Goal: Transaction & Acquisition: Download file/media

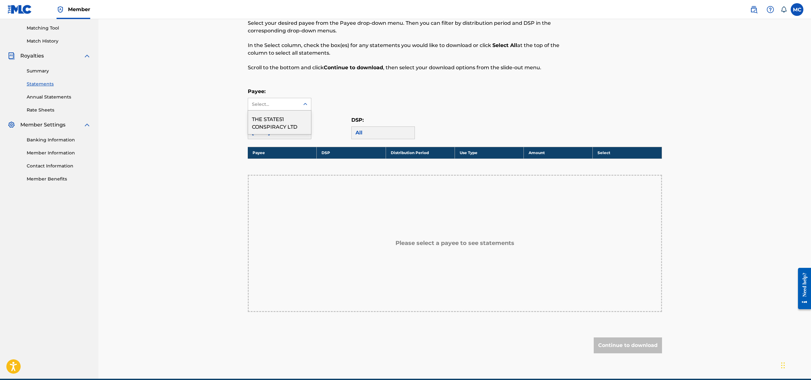
click at [301, 106] on div at bounding box center [305, 103] width 11 height 11
click at [290, 122] on div "THE STATE51 CONSPIRACY LTD" at bounding box center [279, 123] width 63 height 24
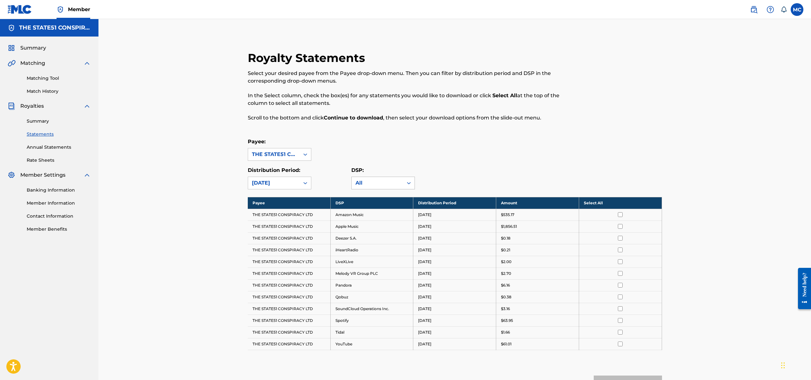
click at [361, 183] on div "All" at bounding box center [377, 183] width 44 height 8
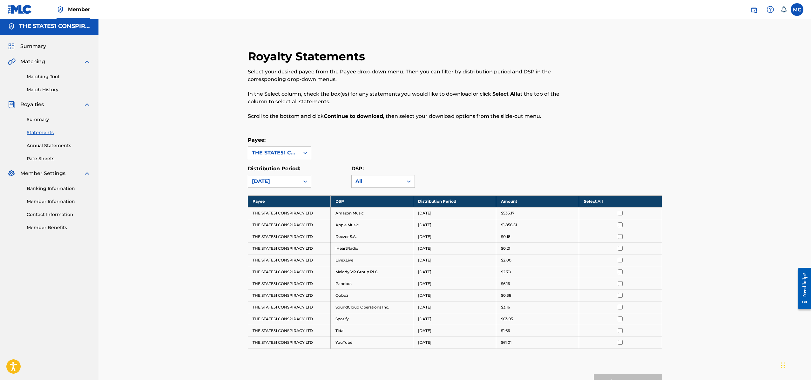
click at [391, 129] on div "Royalty Statements Select your desired payee from the Payee drop-down menu. The…" at bounding box center [454, 232] width 429 height 366
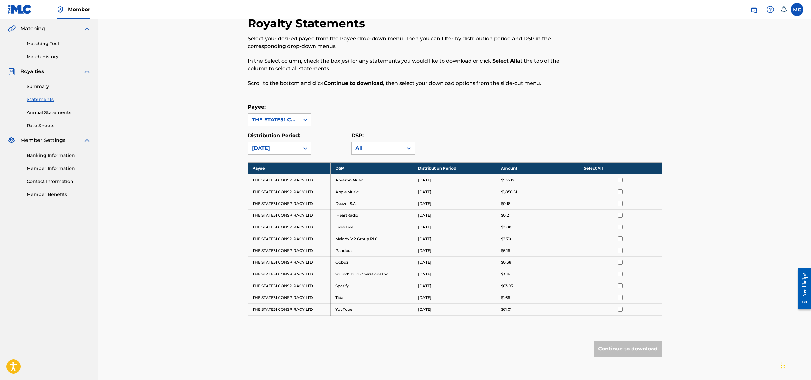
scroll to position [67, 0]
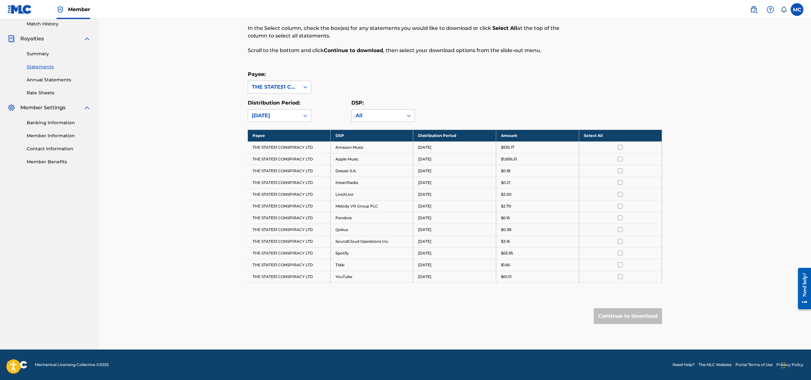
click at [623, 145] on div at bounding box center [620, 147] width 73 height 5
click at [620, 150] on td at bounding box center [620, 147] width 83 height 12
click at [619, 149] on input "checkbox" at bounding box center [620, 147] width 5 height 5
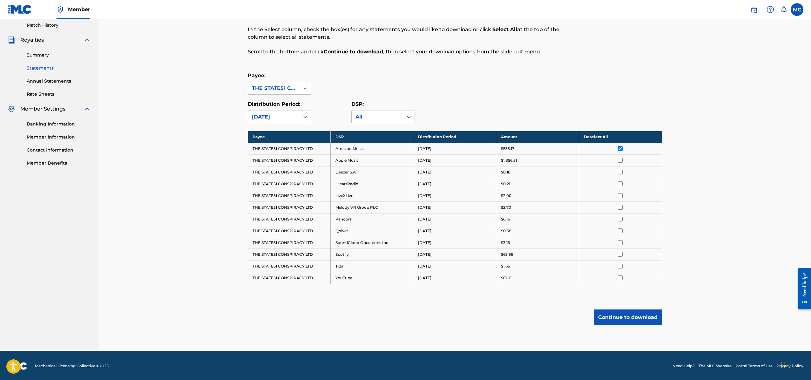
drag, startPoint x: 618, startPoint y: 157, endPoint x: 620, endPoint y: 160, distance: 4.4
click at [618, 157] on td at bounding box center [620, 160] width 83 height 12
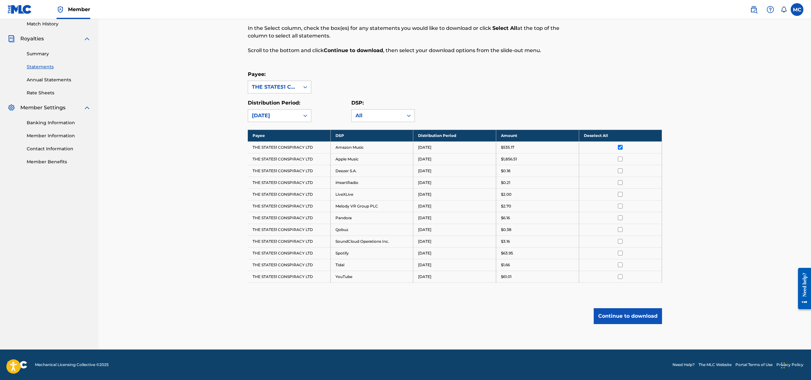
click at [622, 161] on td at bounding box center [620, 159] width 83 height 12
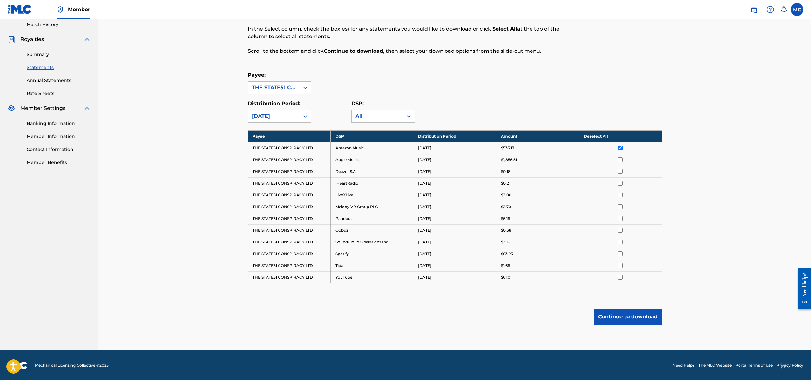
click at [621, 160] on input "checkbox" at bounding box center [620, 159] width 5 height 5
click at [620, 174] on input "checkbox" at bounding box center [620, 171] width 5 height 5
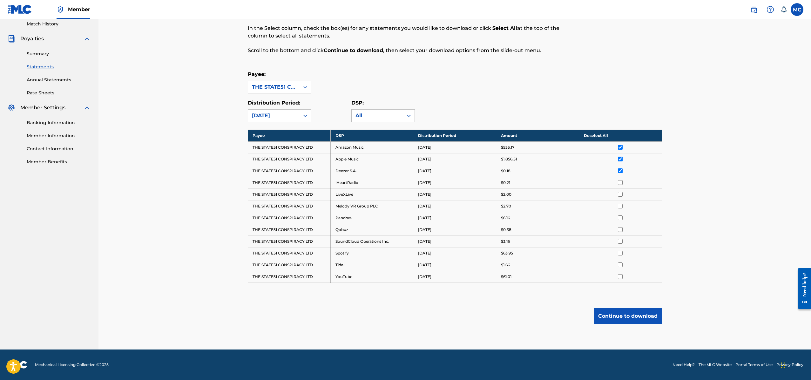
click at [619, 184] on input "checkbox" at bounding box center [620, 182] width 5 height 5
drag, startPoint x: 619, startPoint y: 193, endPoint x: 621, endPoint y: 195, distance: 3.4
click at [621, 195] on input "checkbox" at bounding box center [620, 194] width 5 height 5
click at [621, 209] on td at bounding box center [620, 206] width 83 height 12
click at [621, 206] on input "checkbox" at bounding box center [620, 206] width 5 height 5
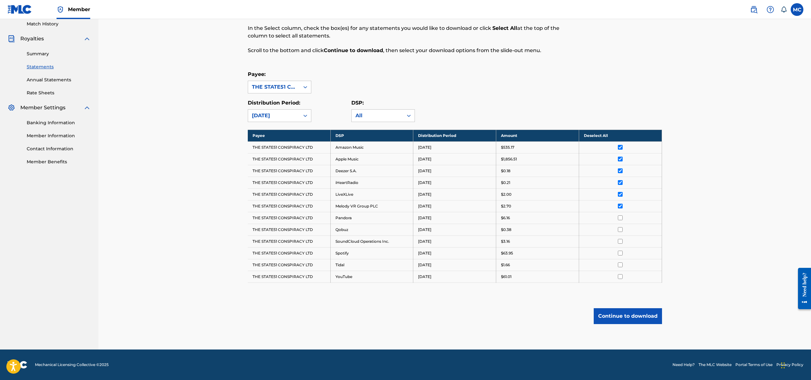
click at [620, 219] on input "checkbox" at bounding box center [620, 217] width 5 height 5
click at [622, 232] on td at bounding box center [620, 230] width 83 height 12
click at [619, 230] on input "checkbox" at bounding box center [620, 229] width 5 height 5
click at [621, 243] on input "checkbox" at bounding box center [620, 241] width 5 height 5
click at [621, 253] on input "checkbox" at bounding box center [620, 253] width 5 height 5
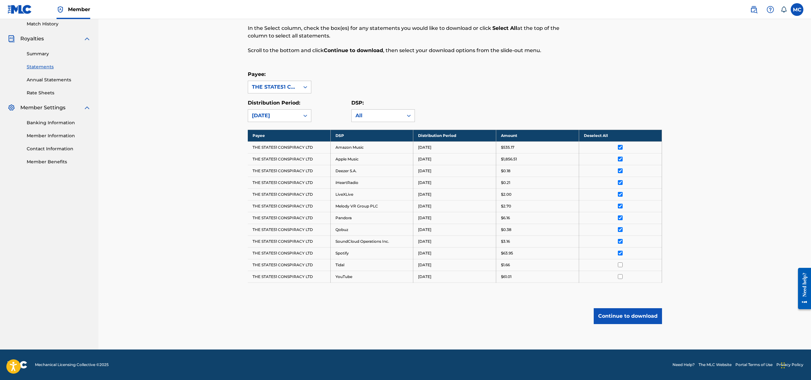
scroll to position [67, 0]
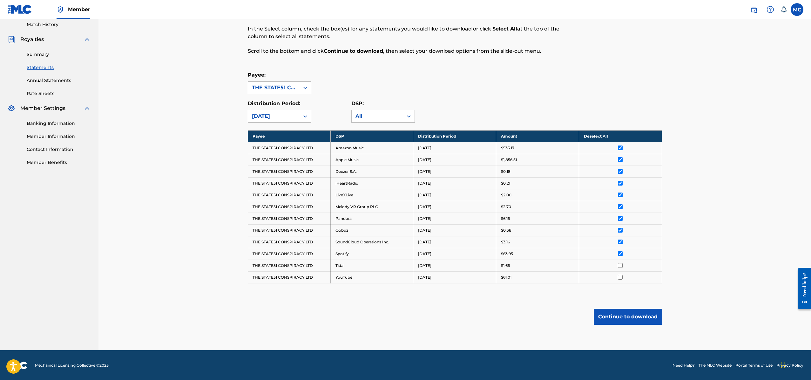
click at [620, 267] on input "checkbox" at bounding box center [620, 265] width 5 height 5
click at [620, 278] on input "checkbox" at bounding box center [620, 277] width 5 height 5
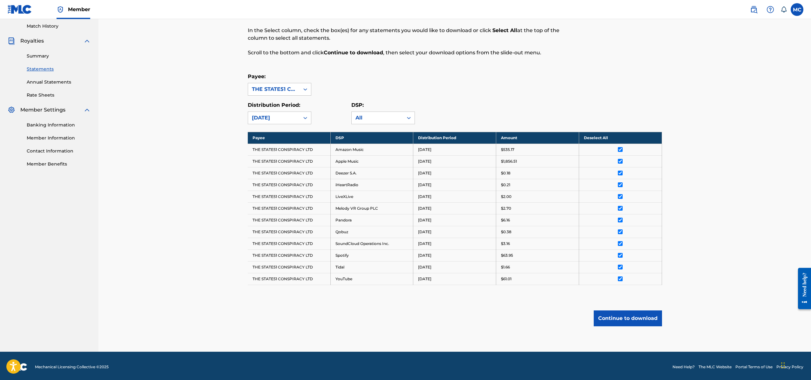
scroll to position [66, 0]
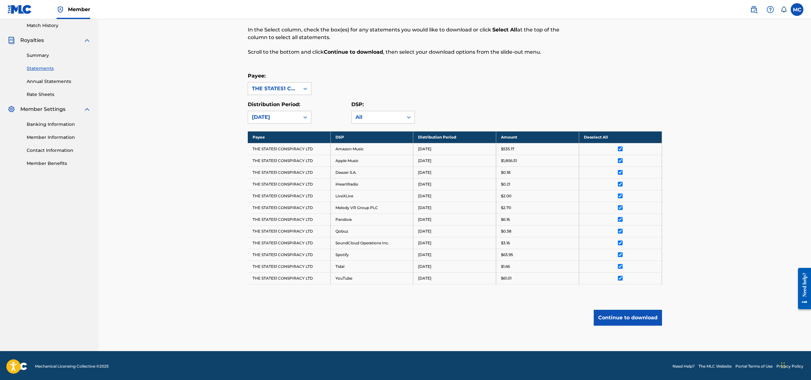
click at [641, 317] on button "Continue to download" at bounding box center [628, 318] width 68 height 16
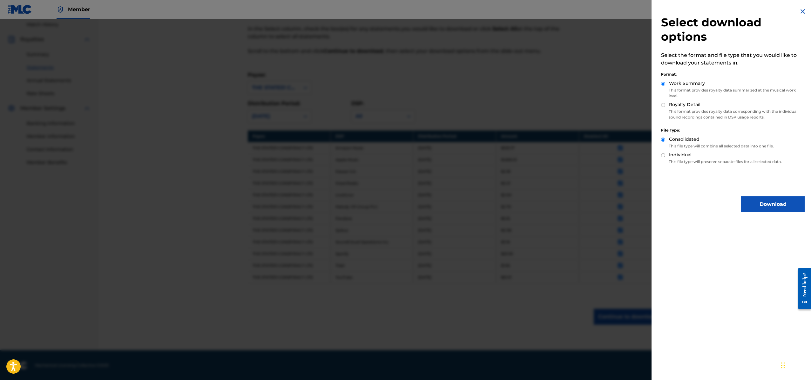
scroll to position [67, 0]
click at [779, 208] on button "Download" at bounding box center [773, 204] width 64 height 16
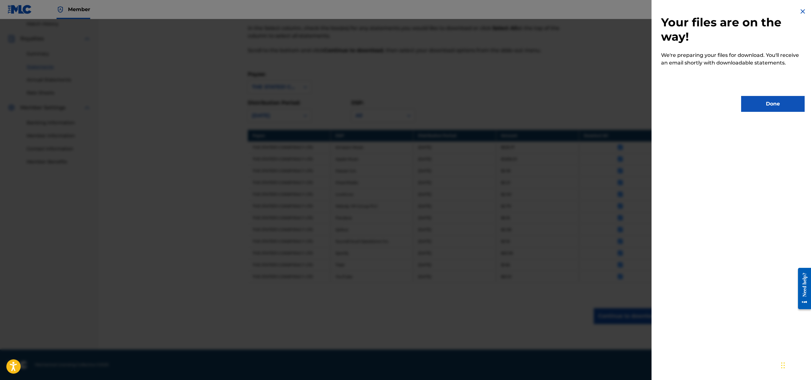
click at [771, 103] on button "Done" at bounding box center [773, 104] width 64 height 16
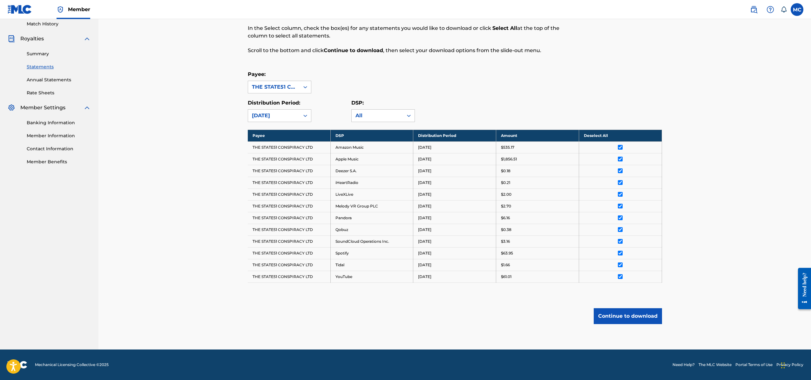
click at [635, 321] on button "Continue to download" at bounding box center [628, 316] width 68 height 16
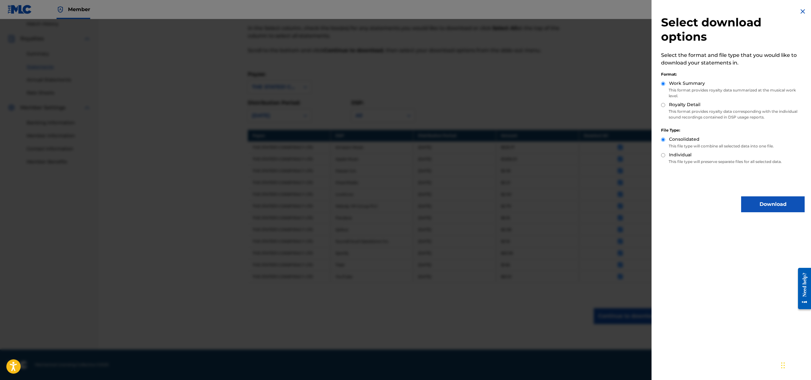
click at [772, 196] on button "Download" at bounding box center [773, 204] width 64 height 16
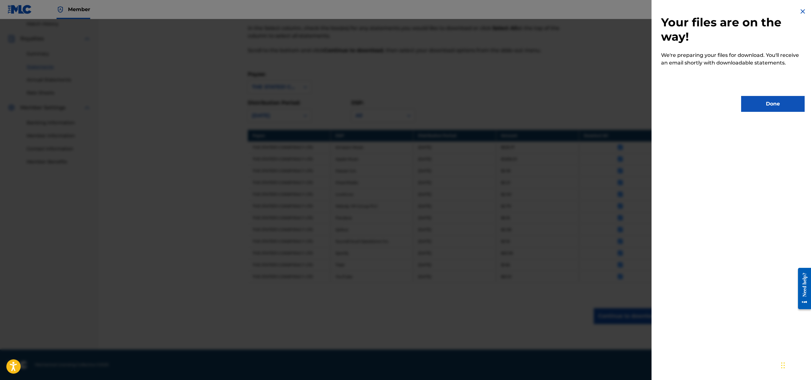
click at [801, 12] on img at bounding box center [803, 12] width 8 height 8
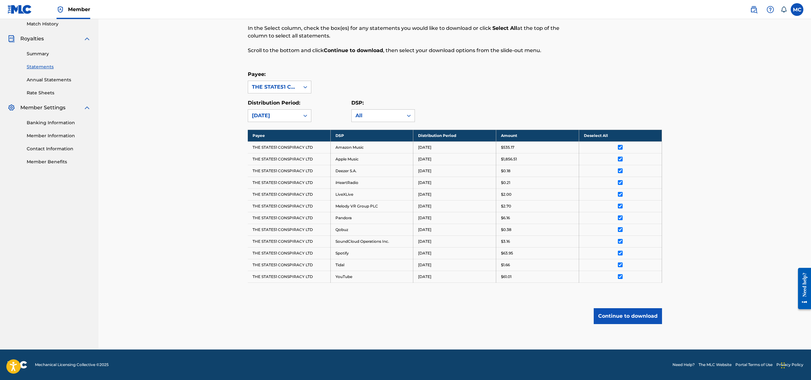
click at [630, 316] on button "Continue to download" at bounding box center [628, 316] width 68 height 16
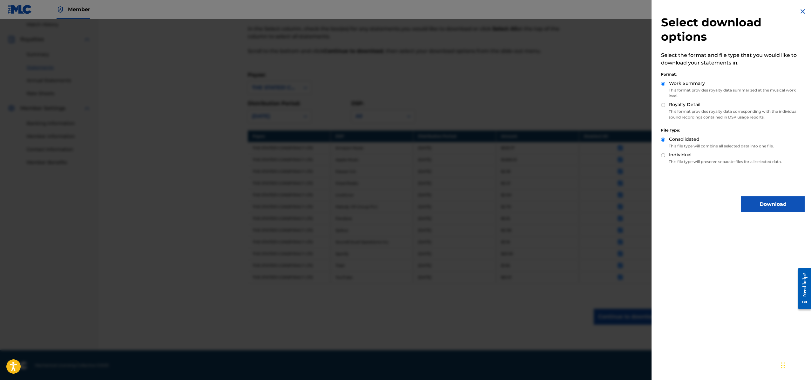
scroll to position [66, 0]
click at [801, 10] on img at bounding box center [803, 12] width 8 height 8
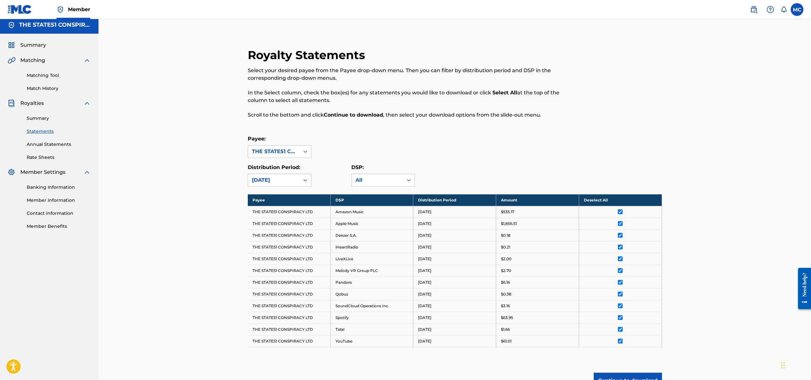
scroll to position [0, 0]
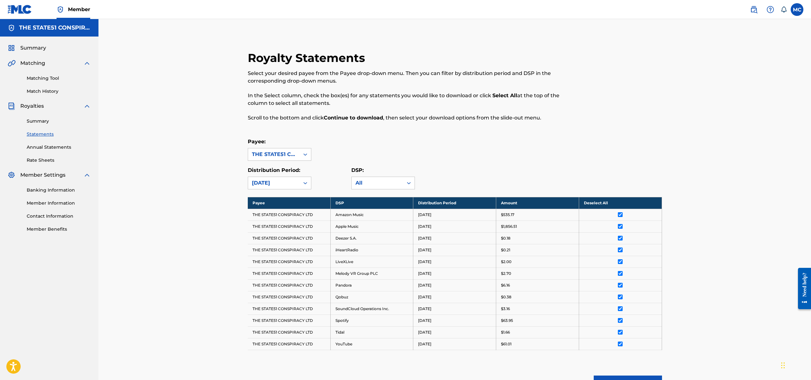
click at [27, 123] on link "Summary" at bounding box center [59, 121] width 64 height 7
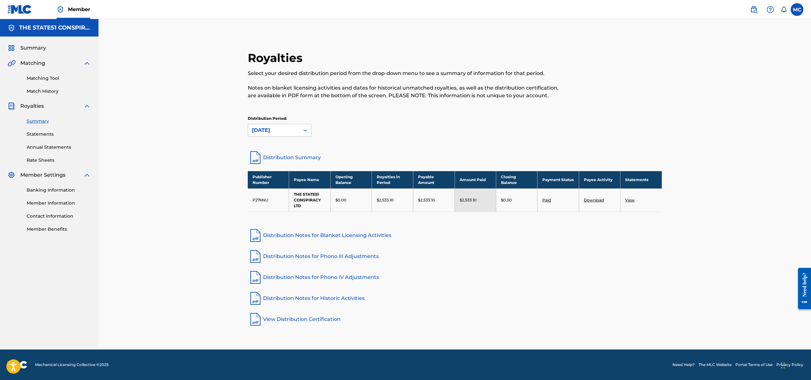
click at [287, 159] on link "Distribution Summary" at bounding box center [455, 157] width 414 height 15
